Goal: Check status

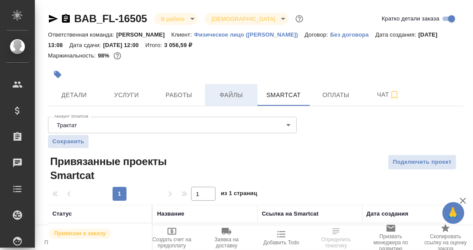
scroll to position [32, 0]
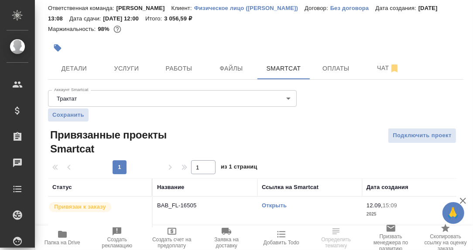
click at [278, 202] on link "Открыть" at bounding box center [274, 205] width 25 height 7
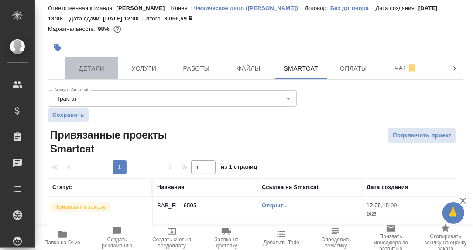
click at [98, 63] on span "Детали" at bounding box center [92, 68] width 42 height 11
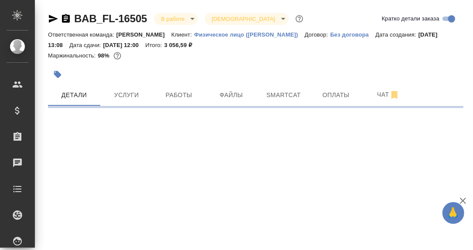
select select "RU"
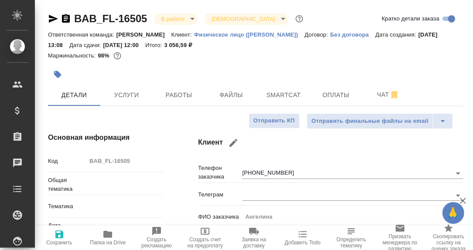
type textarea "x"
type input "Шаблонные документы"
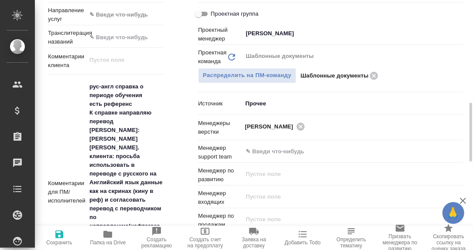
scroll to position [392, 0]
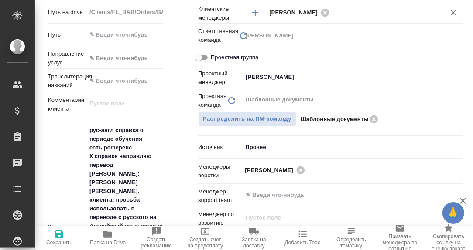
type textarea "x"
